Goal: Task Accomplishment & Management: Manage account settings

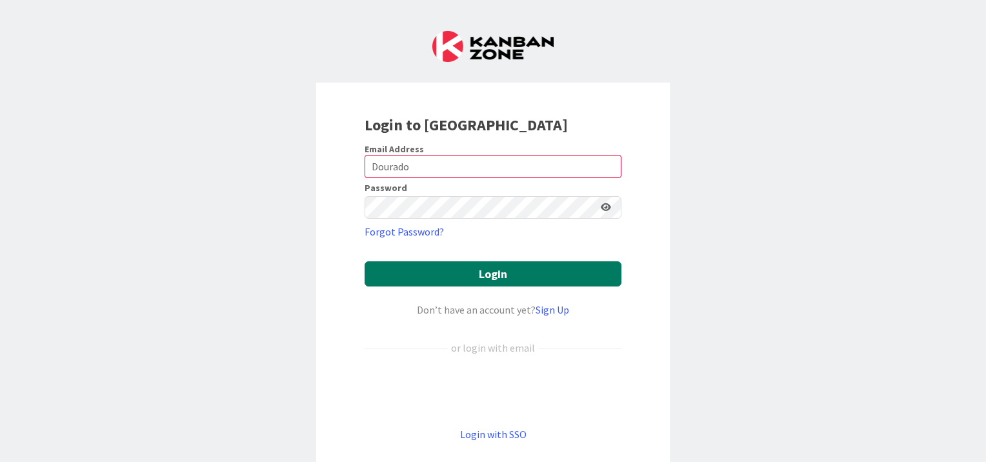
click at [493, 275] on button "Login" at bounding box center [493, 273] width 257 height 25
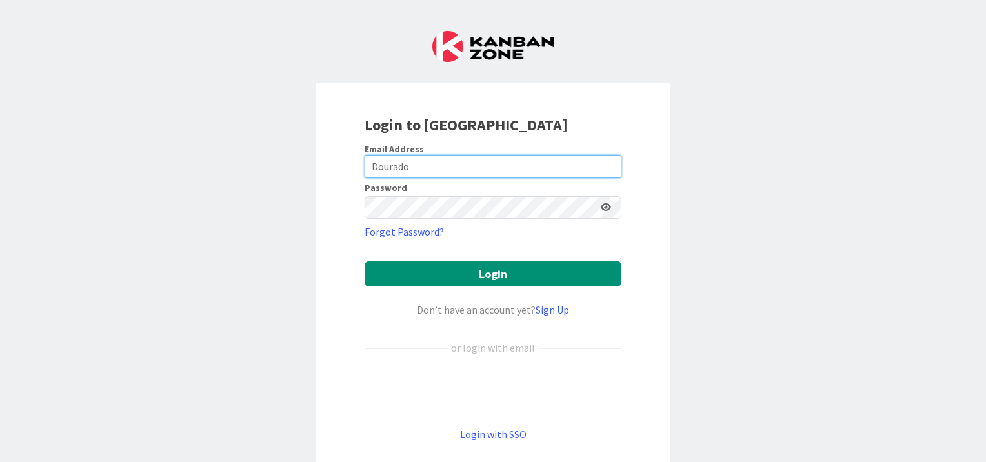
drag, startPoint x: 432, startPoint y: 165, endPoint x: 332, endPoint y: 150, distance: 101.1
click at [332, 150] on div "Login to [GEOGRAPHIC_DATA] Email Address Dourado Password Forgot Password? Logi…" at bounding box center [493, 278] width 354 height 391
type input "[PERSON_NAME][EMAIL_ADDRESS][PERSON_NAME][DOMAIN_NAME]"
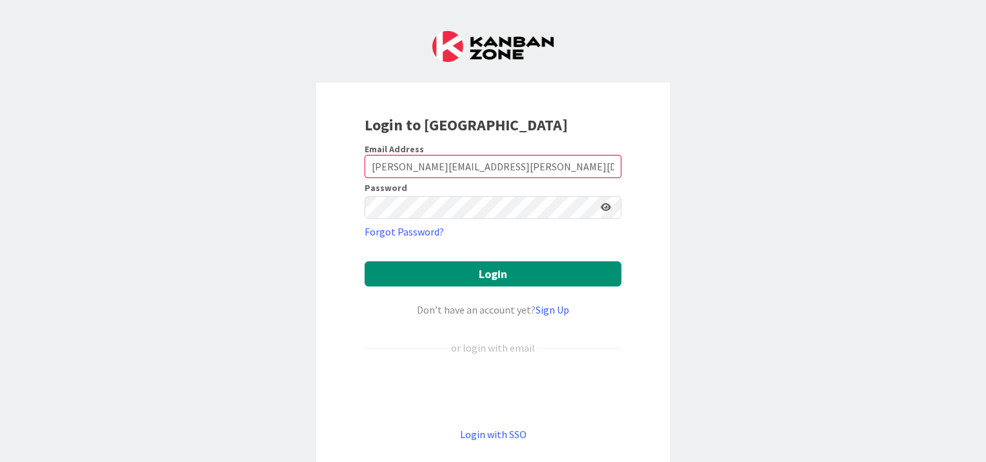
click at [601, 204] on icon at bounding box center [606, 207] width 10 height 9
click at [601, 206] on icon at bounding box center [605, 207] width 12 height 9
click at [330, 209] on div "Login to [GEOGRAPHIC_DATA] Email Address [PERSON_NAME][EMAIL_ADDRESS][PERSON_NA…" at bounding box center [493, 278] width 354 height 391
click at [320, 272] on div "Login to [GEOGRAPHIC_DATA] Email Address [PERSON_NAME][EMAIL_ADDRESS][PERSON_NA…" at bounding box center [493, 278] width 354 height 391
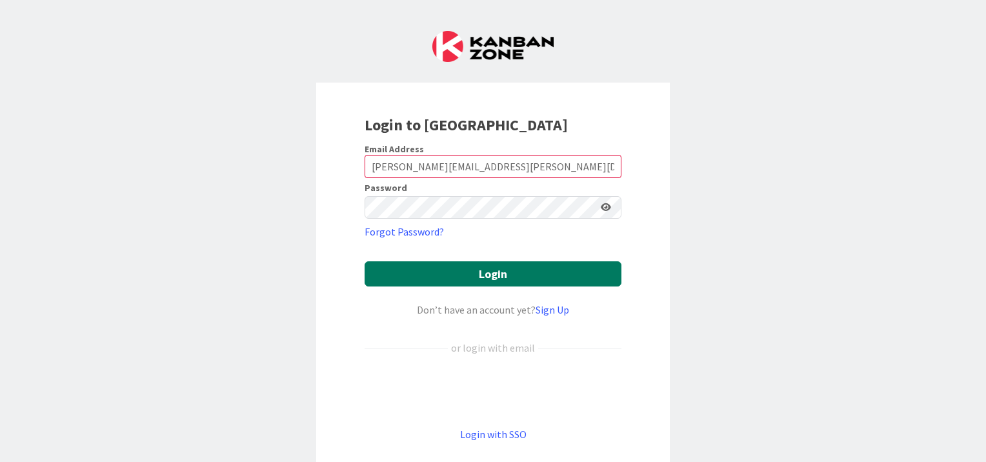
click at [396, 281] on button "Login" at bounding box center [493, 273] width 257 height 25
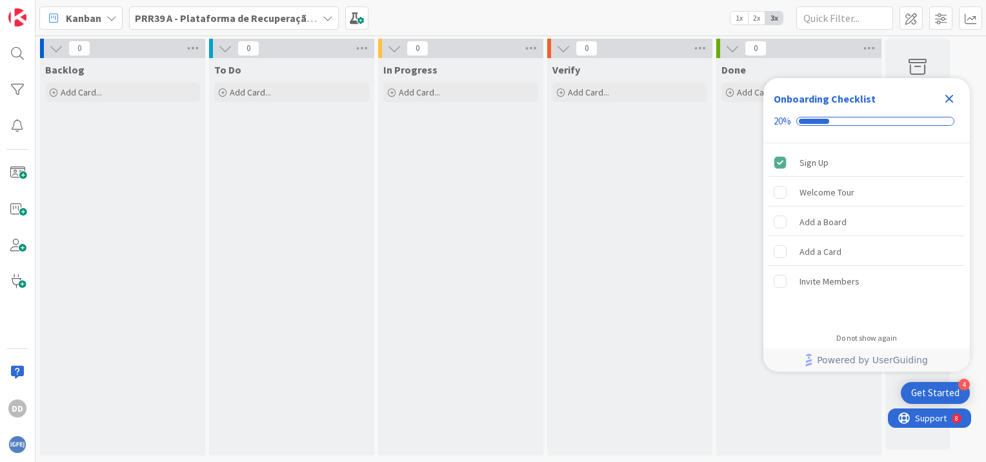
click at [98, 17] on span "Kanban" at bounding box center [83, 17] width 35 height 15
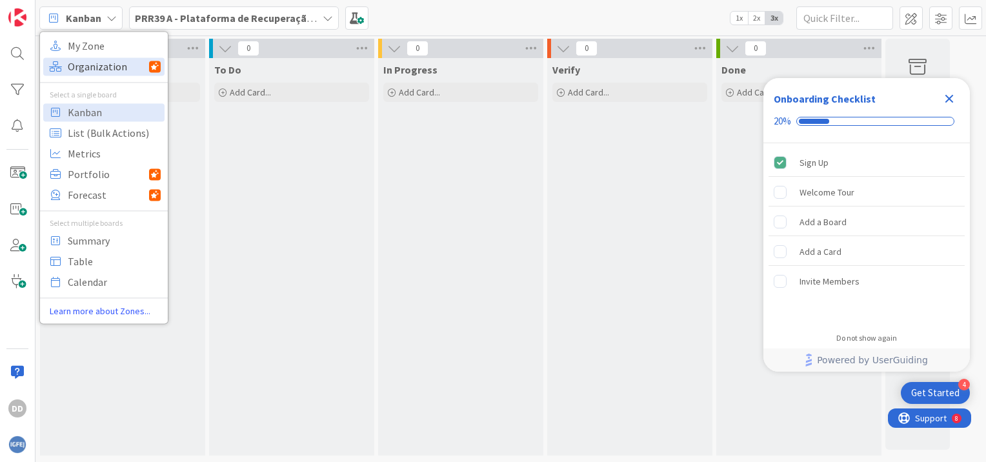
click at [92, 71] on span "Organization" at bounding box center [108, 66] width 81 height 19
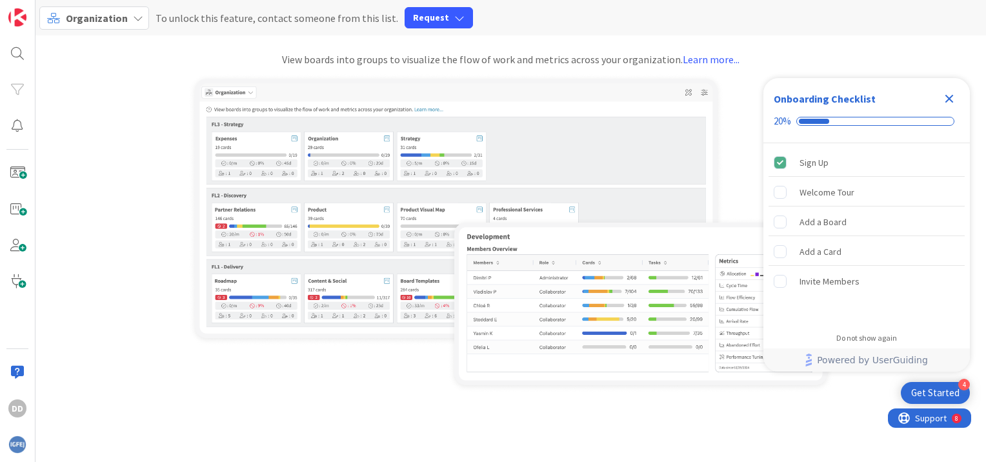
click at [134, 14] on icon at bounding box center [138, 18] width 10 height 10
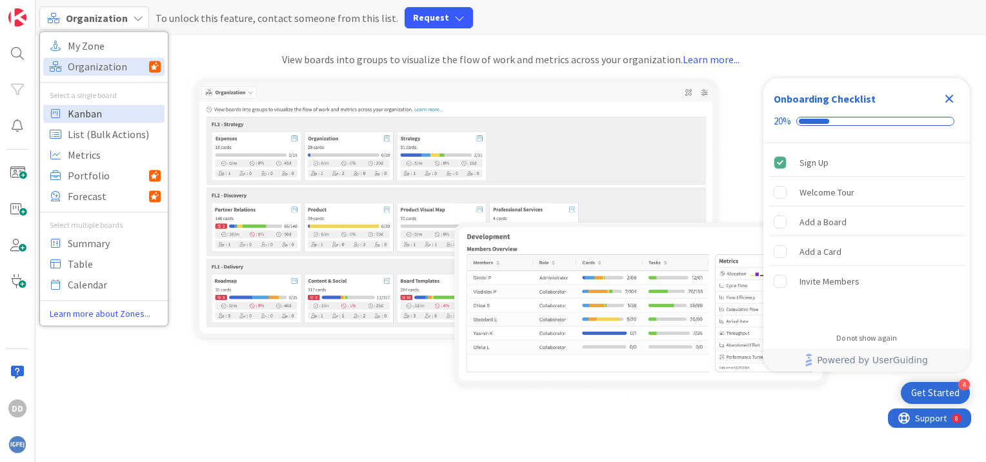
click at [94, 117] on span "Kanban" at bounding box center [114, 113] width 93 height 19
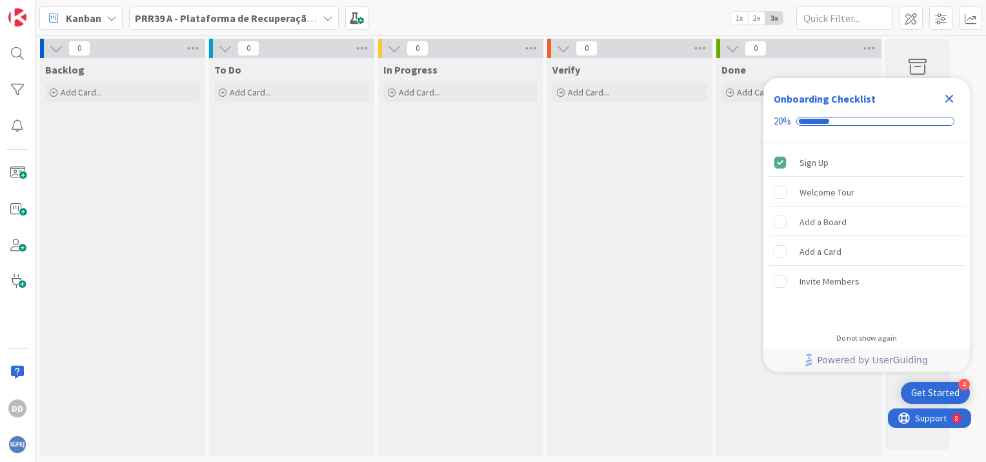
click at [323, 15] on icon at bounding box center [328, 18] width 10 height 10
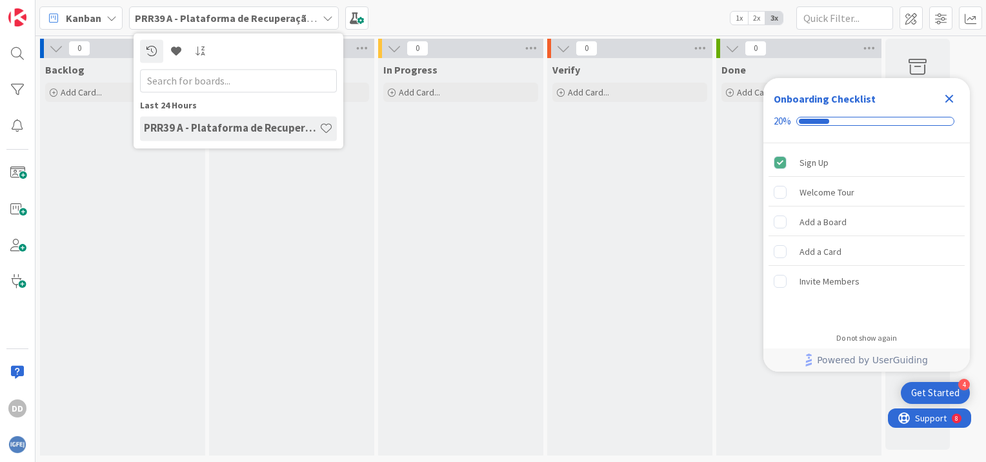
click at [323, 15] on icon at bounding box center [328, 18] width 10 height 10
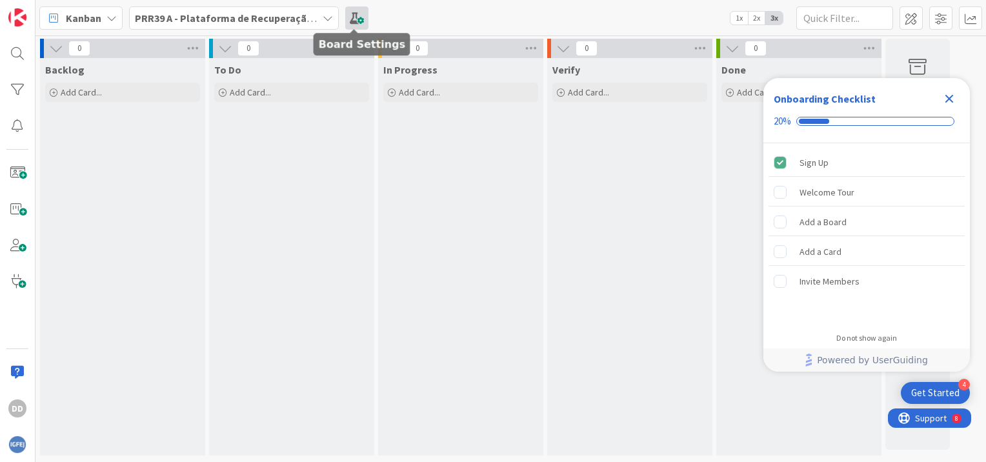
click at [357, 12] on span at bounding box center [356, 17] width 23 height 23
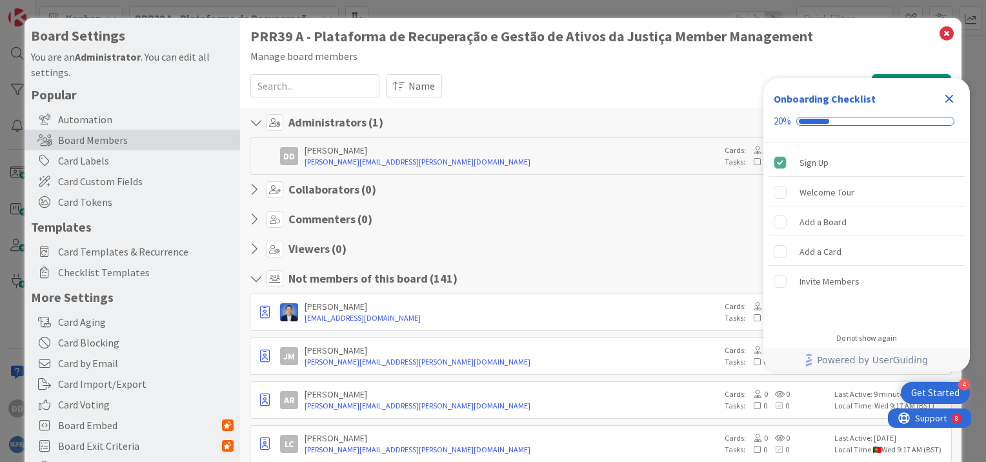
click at [952, 101] on icon "Close Checklist" at bounding box center [949, 99] width 8 height 8
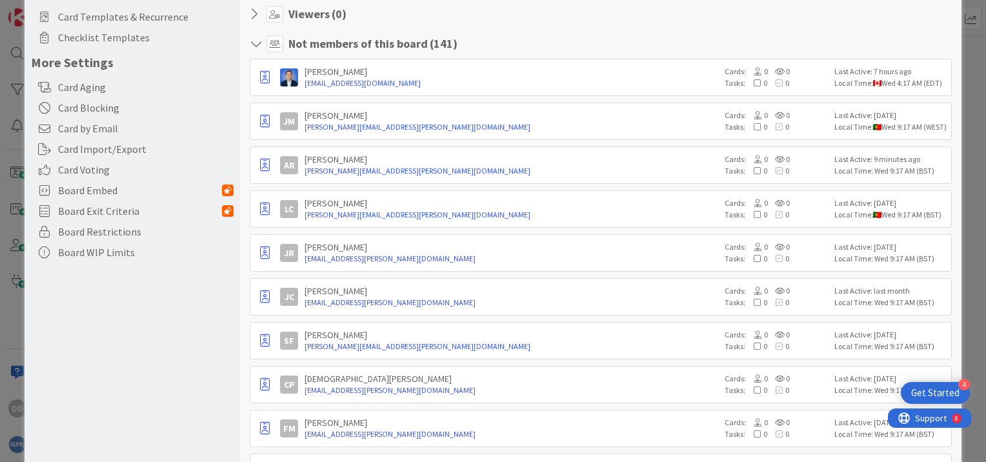
scroll to position [258, 0]
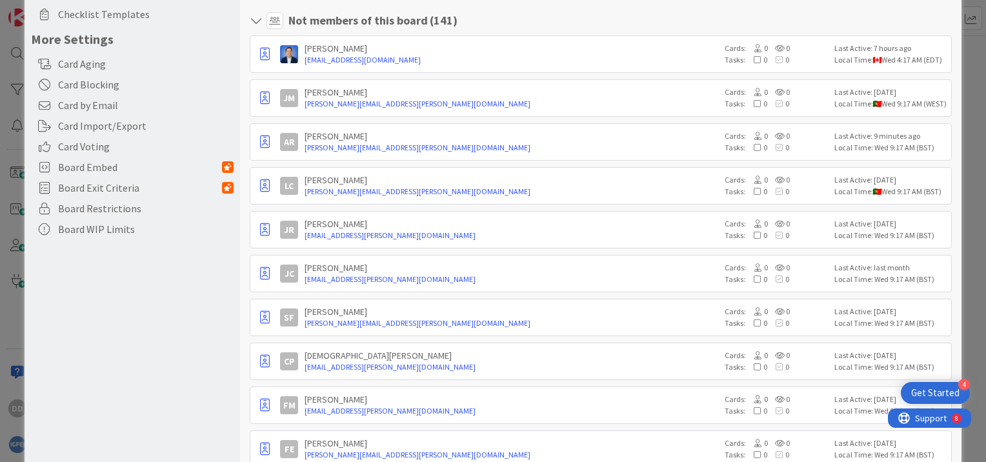
click at [480, 133] on div "[PERSON_NAME]" at bounding box center [512, 136] width 414 height 12
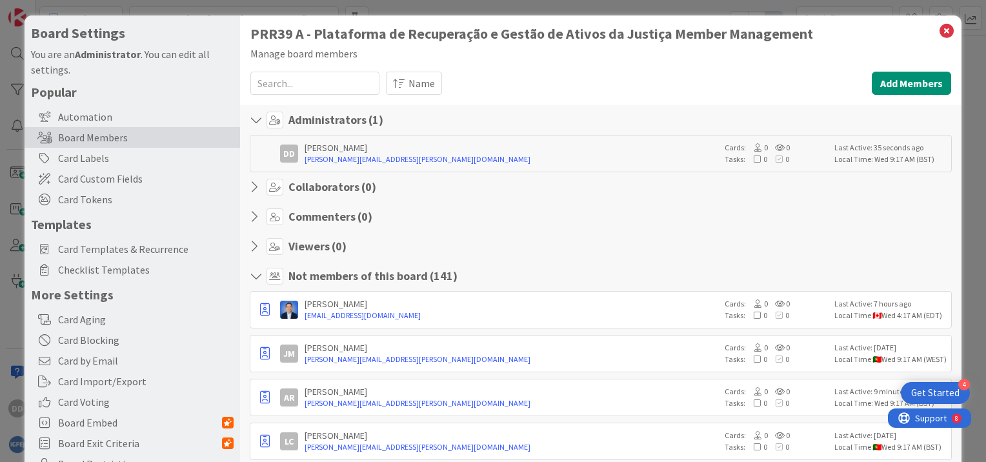
scroll to position [0, 0]
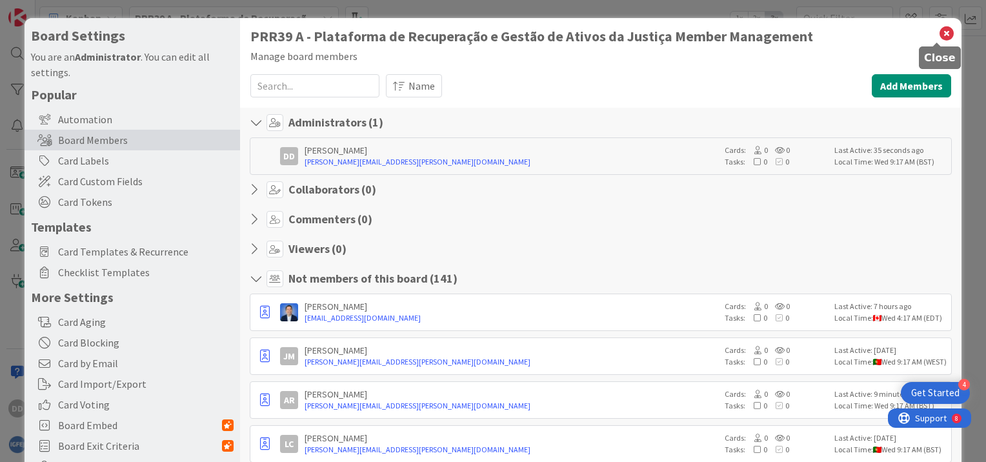
click at [938, 30] on icon at bounding box center [946, 34] width 17 height 18
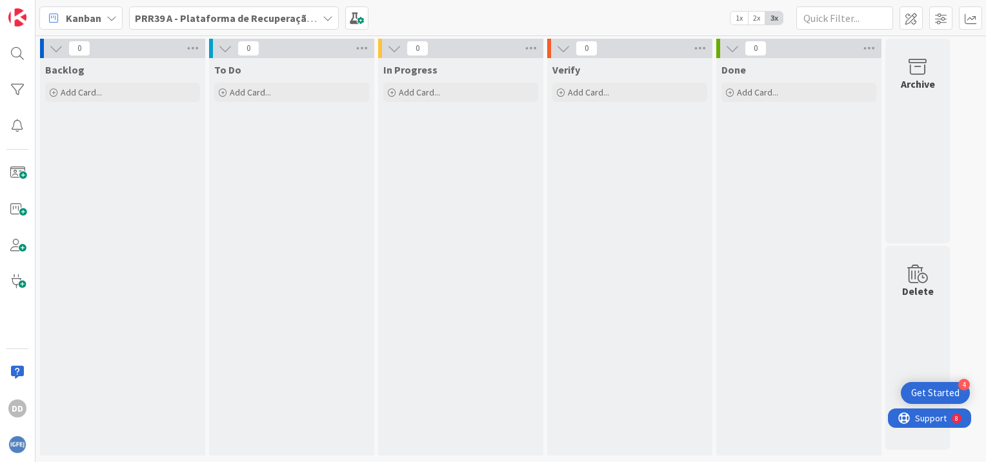
click at [112, 10] on div "Kanban" at bounding box center [80, 17] width 83 height 23
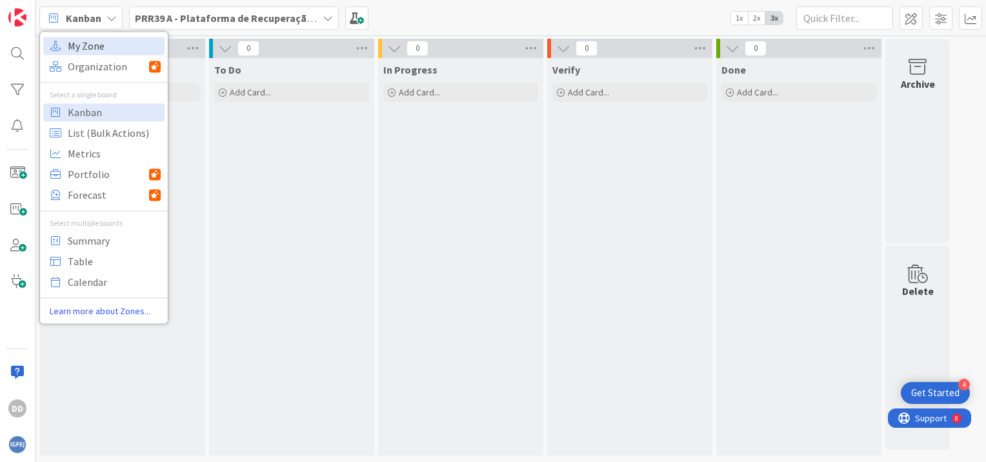
click at [85, 52] on span "My Zone" at bounding box center [114, 45] width 93 height 19
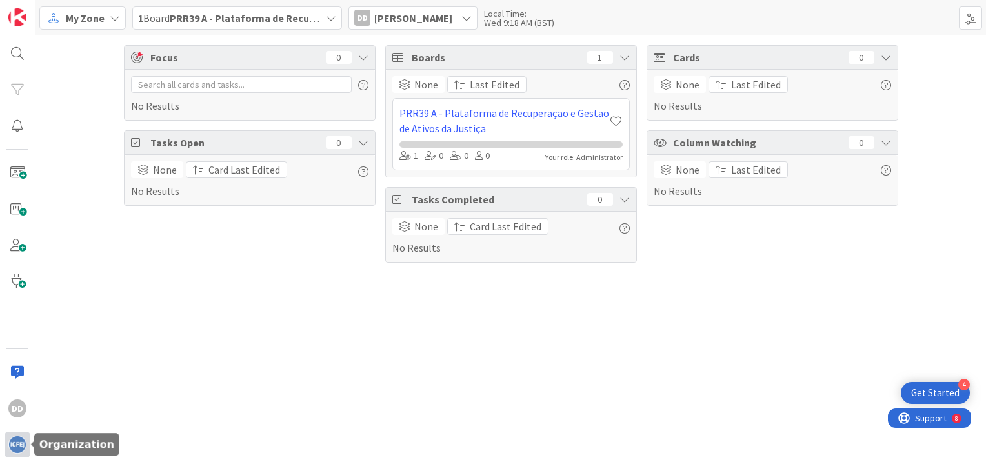
click at [10, 448] on img at bounding box center [17, 445] width 18 height 18
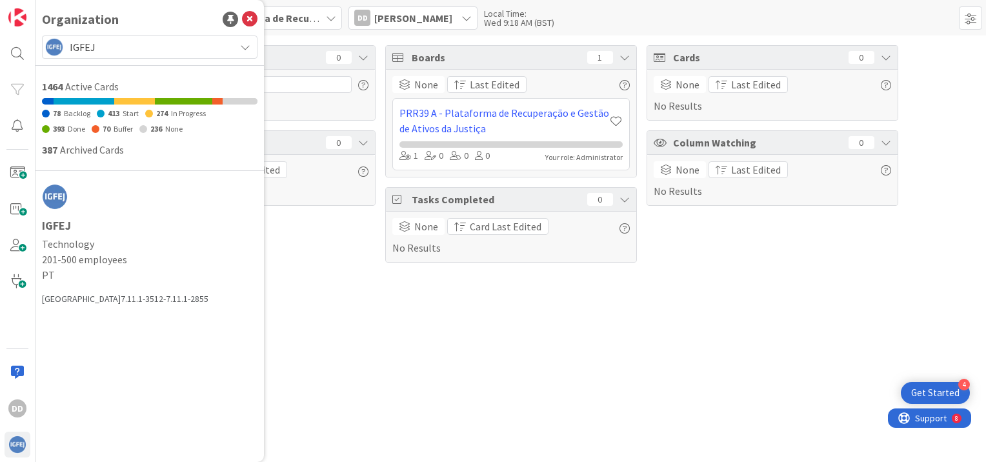
click at [318, 297] on div "Focus 0 No Results Tasks Open 0 None Card Last Edited No Results Boards 1 None …" at bounding box center [510, 248] width 951 height 427
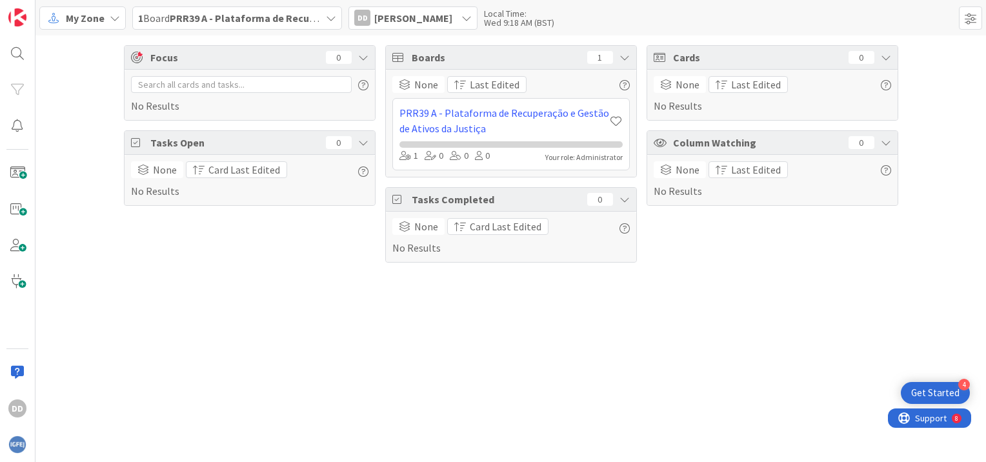
click at [292, 394] on div "Focus 0 No Results Tasks Open 0 None Card Last Edited No Results Boards 1 None …" at bounding box center [510, 248] width 951 height 427
